Goal: Information Seeking & Learning: Learn about a topic

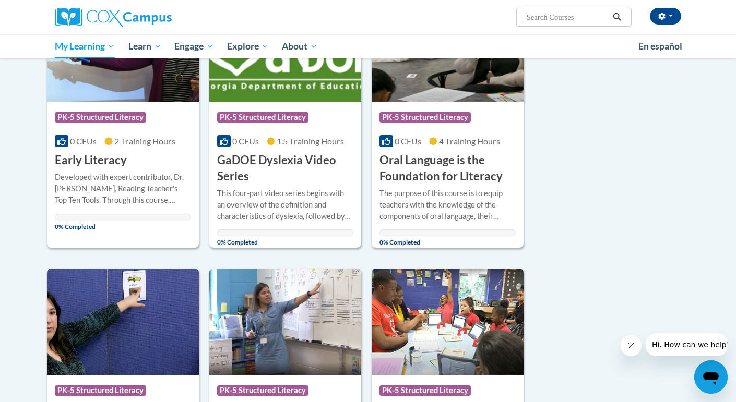
scroll to position [492, 0]
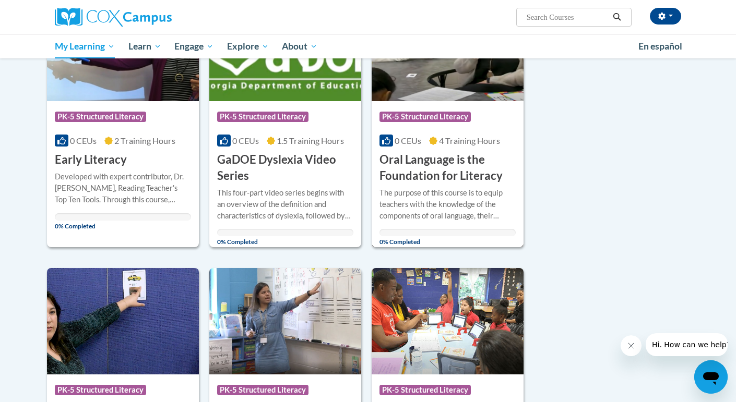
click at [460, 153] on h3 "Oral Language is the Foundation for Literacy" at bounding box center [447, 168] width 136 height 32
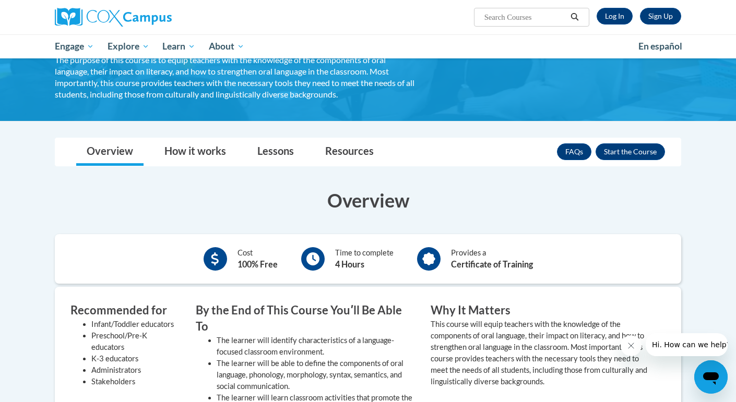
scroll to position [113, 0]
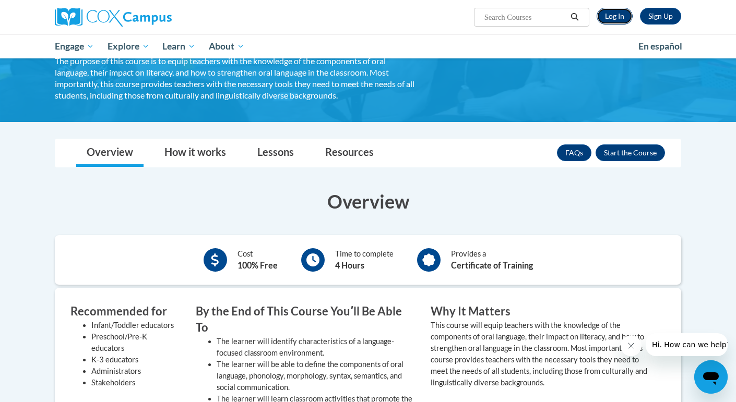
click at [605, 15] on link "Log In" at bounding box center [614, 16] width 36 height 17
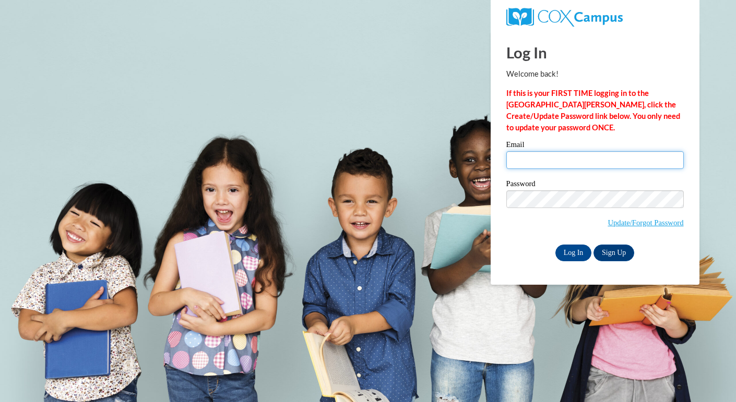
click at [565, 157] on input "Email" at bounding box center [594, 160] width 177 height 18
type input "huenemi@rbsd.k12.wi.us"
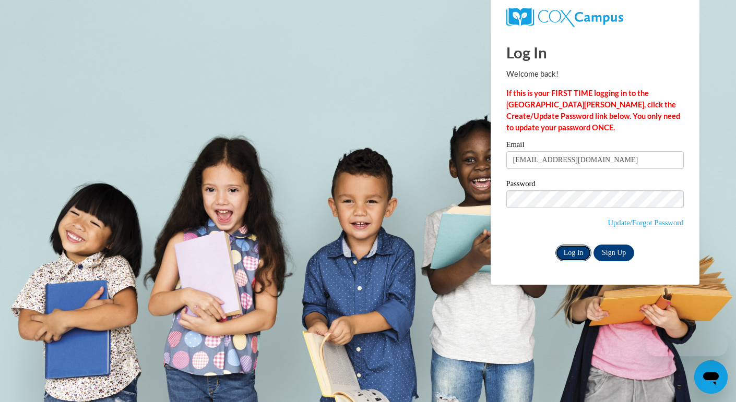
click at [577, 255] on input "Log In" at bounding box center [573, 253] width 37 height 17
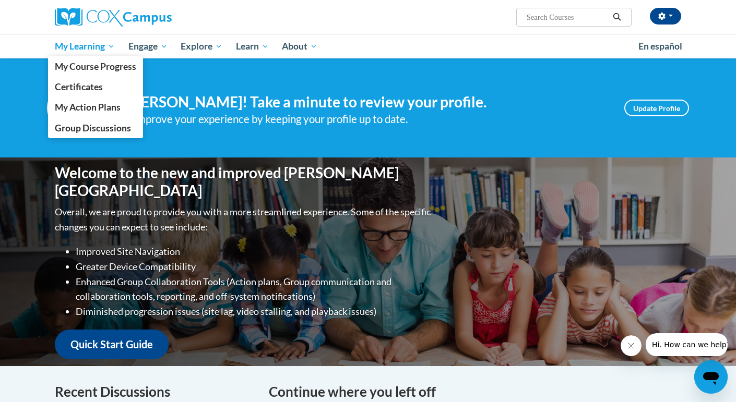
click at [86, 47] on span "My Learning" at bounding box center [85, 46] width 60 height 13
click at [86, 67] on span "My Course Progress" at bounding box center [95, 66] width 81 height 11
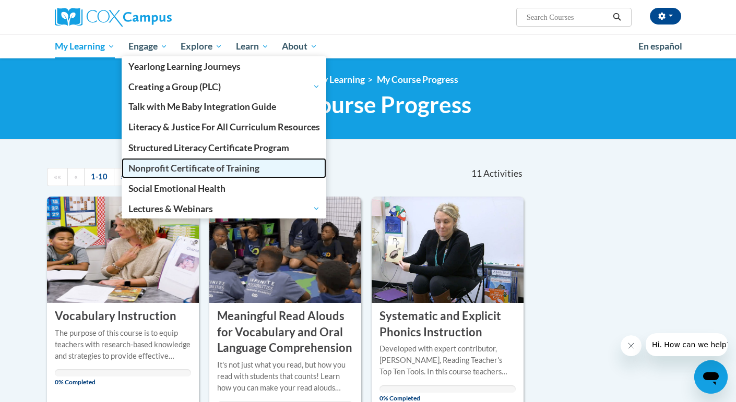
click at [313, 165] on link "Nonprofit Certificate of Training" at bounding box center [224, 168] width 205 height 20
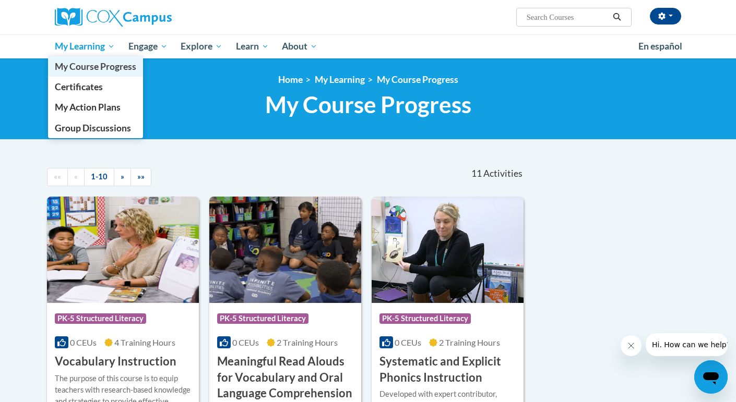
click at [101, 67] on span "My Course Progress" at bounding box center [95, 66] width 81 height 11
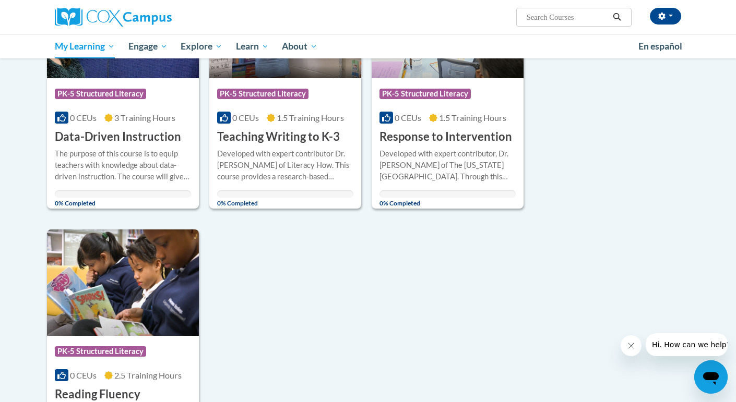
scroll to position [943, 0]
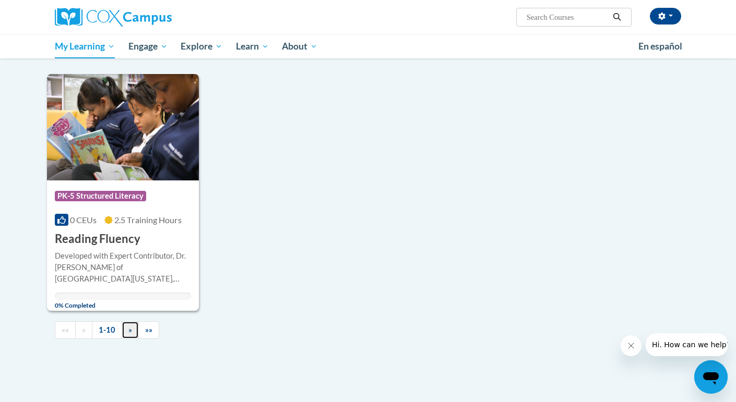
click at [129, 327] on span "»" at bounding box center [130, 330] width 4 height 9
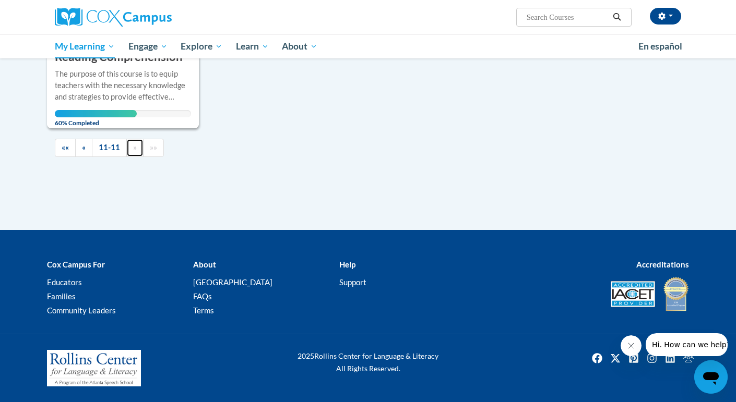
scroll to position [303, 0]
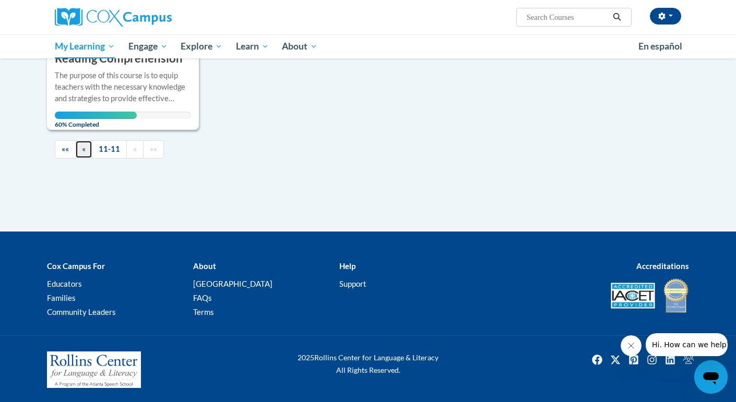
click at [76, 148] on link "«" at bounding box center [83, 149] width 17 height 18
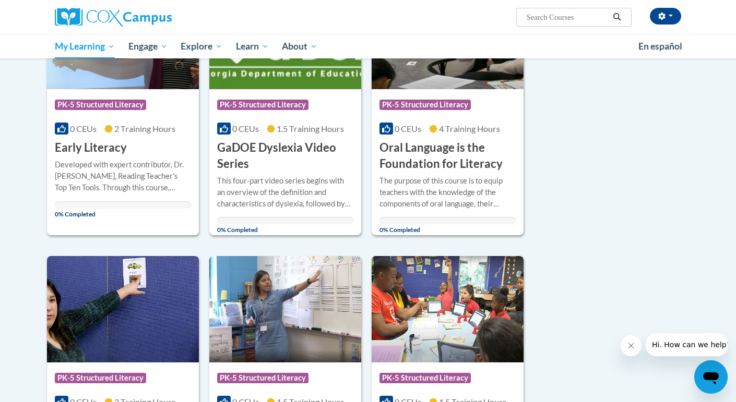
scroll to position [504, 0]
click at [388, 187] on div "The purpose of this course is to equip teachers with the knowledge of the compo…" at bounding box center [447, 192] width 136 height 34
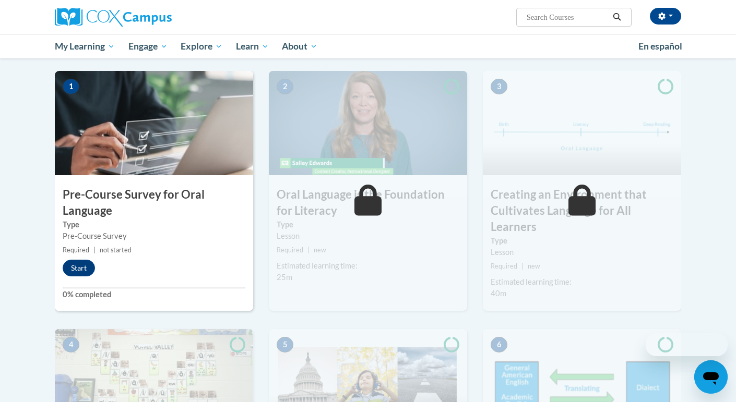
scroll to position [202, 0]
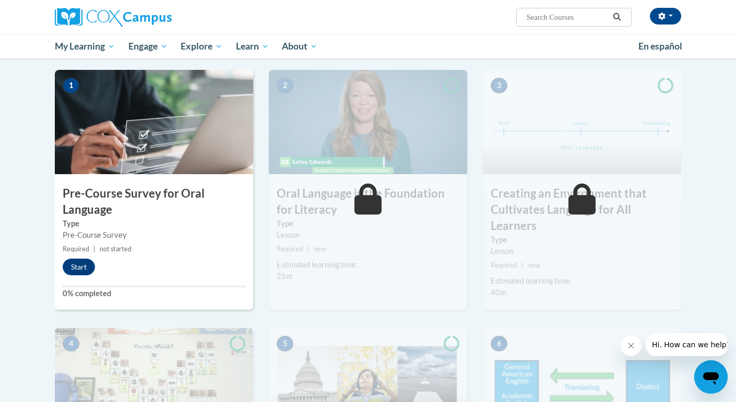
click at [199, 164] on img at bounding box center [154, 122] width 198 height 104
click at [87, 259] on button "Start" at bounding box center [79, 267] width 32 height 17
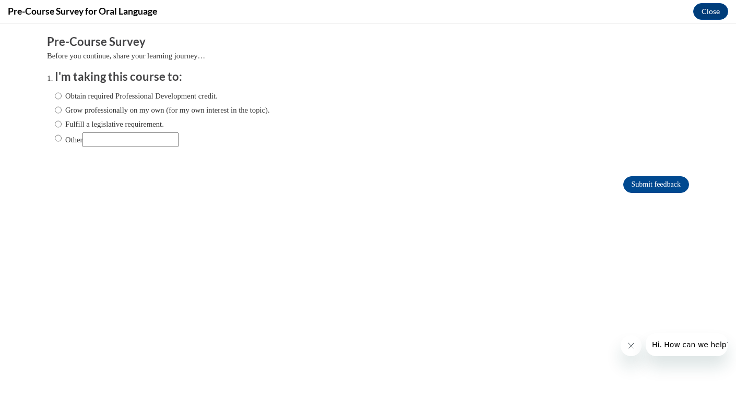
scroll to position [0, 0]
click at [98, 98] on label "Obtain required Professional Development credit." at bounding box center [136, 95] width 163 height 11
click at [62, 98] on input "Obtain required Professional Development credit." at bounding box center [58, 95] width 7 height 11
radio input "true"
click at [94, 119] on label "Fulfill a legislative requirement." at bounding box center [109, 123] width 109 height 11
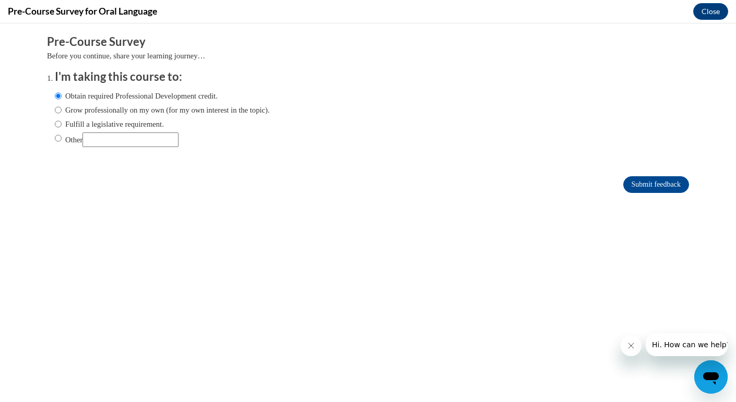
click at [62, 119] on input "Fulfill a legislative requirement." at bounding box center [58, 123] width 7 height 11
radio input "true"
click at [646, 185] on input "Submit feedback" at bounding box center [656, 184] width 66 height 17
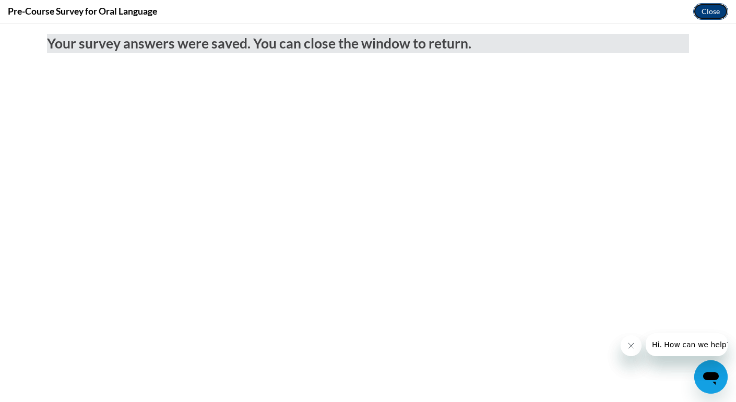
click at [701, 9] on button "Close" at bounding box center [710, 11] width 35 height 17
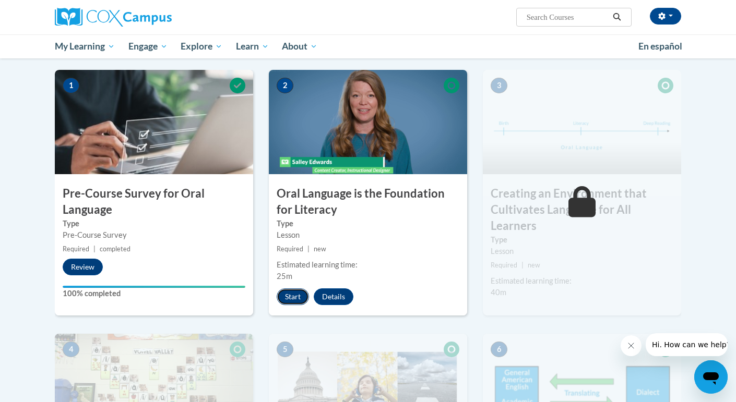
click at [292, 295] on button "Start" at bounding box center [293, 297] width 32 height 17
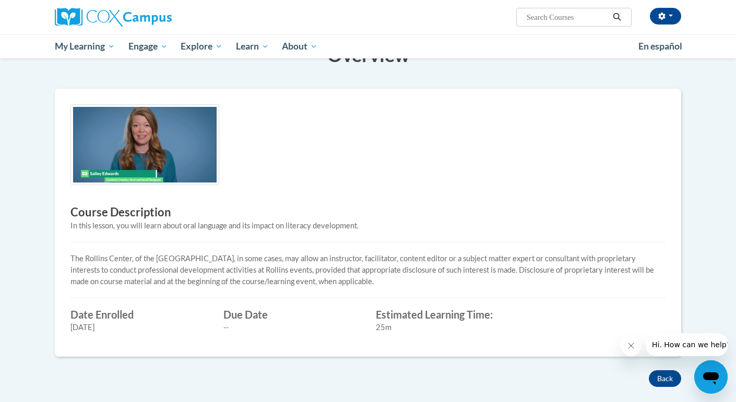
scroll to position [209, 0]
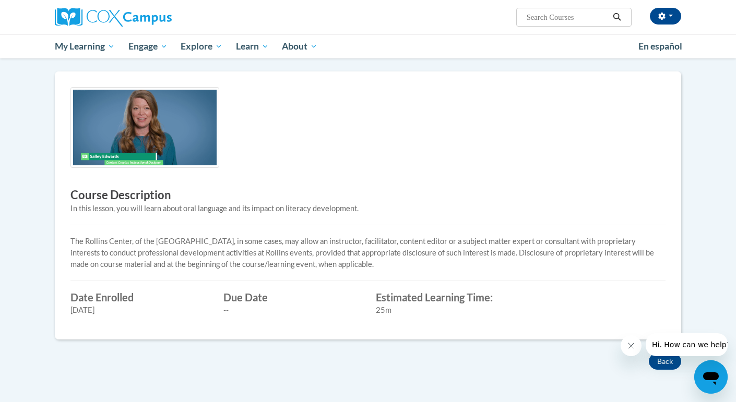
click at [133, 132] on img at bounding box center [144, 127] width 149 height 81
click at [170, 138] on img at bounding box center [144, 127] width 149 height 81
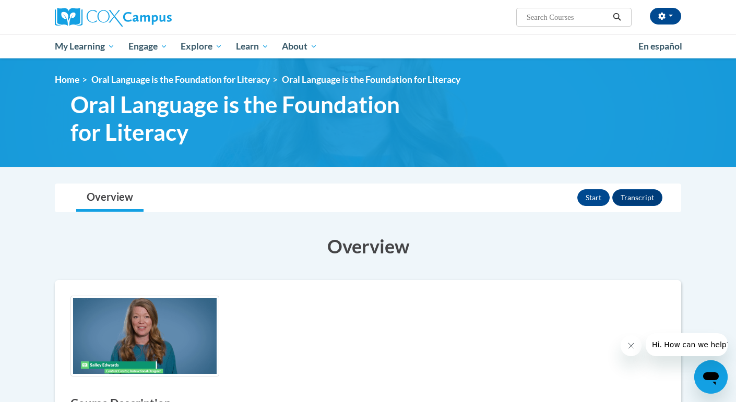
scroll to position [2, 0]
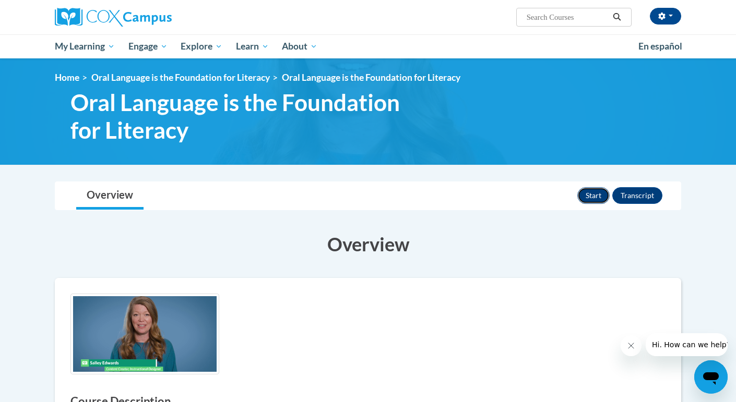
click at [591, 196] on button "Start" at bounding box center [593, 195] width 32 height 17
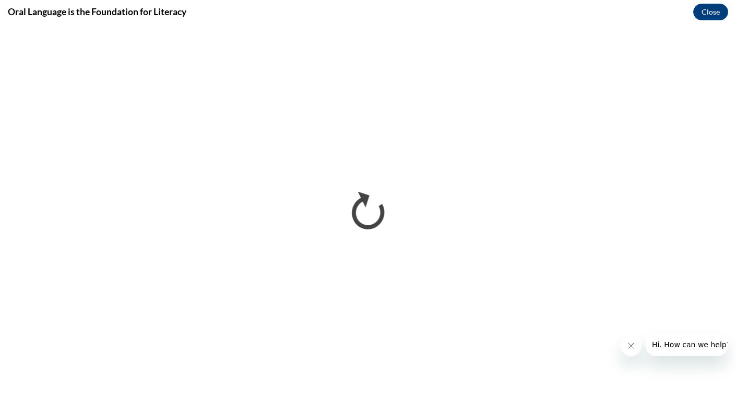
scroll to position [0, 0]
